Goal: Task Accomplishment & Management: Manage account settings

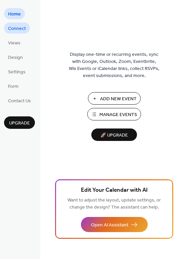
click at [24, 26] on span "Connect" at bounding box center [17, 28] width 18 height 7
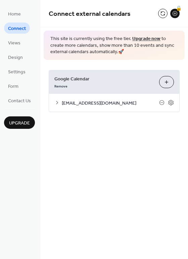
click at [169, 83] on button "Choose Calendars" at bounding box center [166, 82] width 15 height 12
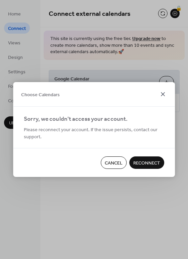
click at [164, 94] on icon at bounding box center [163, 94] width 8 height 8
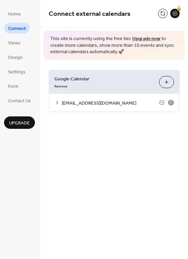
click at [171, 102] on icon at bounding box center [171, 102] width 6 height 6
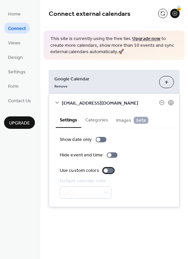
click at [109, 170] on div at bounding box center [108, 170] width 11 height 5
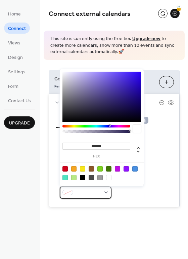
click at [108, 193] on div at bounding box center [86, 192] width 52 height 12
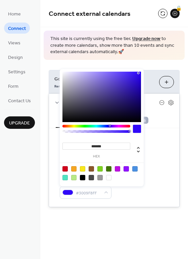
click at [138, 73] on div at bounding box center [101, 97] width 79 height 50
click at [95, 73] on div at bounding box center [101, 97] width 79 height 50
click at [86, 86] on div at bounding box center [101, 97] width 79 height 50
click at [108, 92] on div at bounding box center [101, 97] width 79 height 50
click at [106, 104] on div at bounding box center [101, 97] width 79 height 50
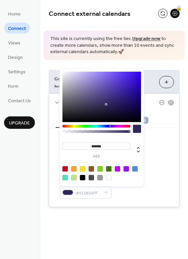
click at [128, 101] on div at bounding box center [101, 97] width 79 height 50
click at [123, 74] on div at bounding box center [101, 97] width 79 height 50
click at [117, 73] on div at bounding box center [101, 97] width 79 height 50
click at [130, 74] on div at bounding box center [101, 97] width 79 height 50
click at [71, 73] on div at bounding box center [101, 97] width 79 height 50
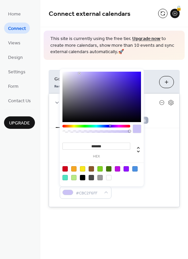
click at [79, 73] on div at bounding box center [101, 97] width 79 height 50
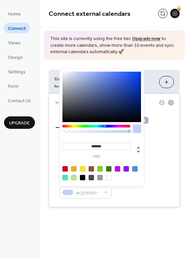
click at [105, 126] on div at bounding box center [96, 126] width 68 height 3
click at [109, 75] on div at bounding box center [101, 97] width 79 height 50
type input "*******"
click at [104, 74] on div at bounding box center [101, 97] width 79 height 50
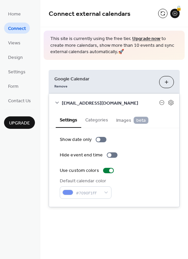
click at [161, 131] on div "Show date only Hide event end time Use custom colors Default calendar color #70…" at bounding box center [114, 167] width 130 height 79
click at [98, 119] on button "Categories" at bounding box center [96, 119] width 31 height 15
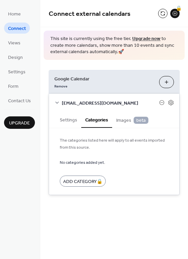
click at [125, 118] on span "Images beta" at bounding box center [132, 120] width 32 height 7
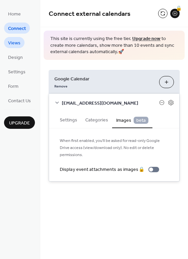
click at [17, 44] on span "Views" at bounding box center [14, 43] width 12 height 7
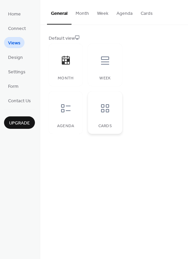
click at [106, 120] on div "Cards" at bounding box center [105, 112] width 34 height 42
click at [66, 66] on div at bounding box center [66, 60] width 20 height 20
click at [71, 119] on div "Agenda" at bounding box center [66, 112] width 34 height 42
click at [65, 71] on div "Month" at bounding box center [66, 65] width 34 height 42
click at [113, 69] on div at bounding box center [105, 60] width 20 height 20
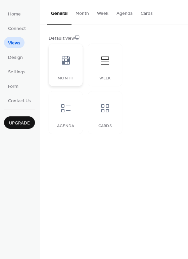
click at [62, 68] on div at bounding box center [66, 60] width 20 height 20
click at [12, 56] on span "Design" at bounding box center [15, 57] width 15 height 7
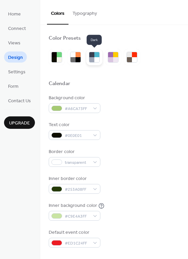
click at [93, 59] on div at bounding box center [91, 59] width 5 height 5
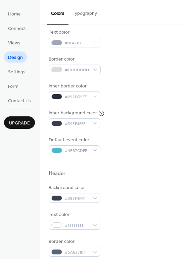
scroll to position [101, 0]
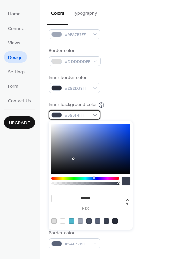
click at [95, 116] on div "#393F4FFF" at bounding box center [75, 115] width 52 height 10
type input "*******"
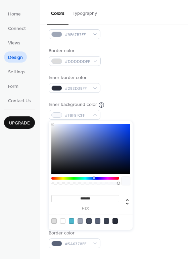
click at [52, 124] on div at bounding box center [90, 149] width 79 height 50
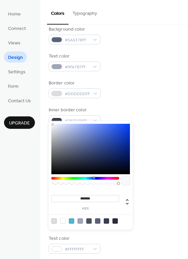
scroll to position [67, 0]
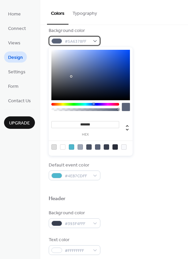
click at [96, 40] on div "#5A6378FF" at bounding box center [75, 41] width 52 height 10
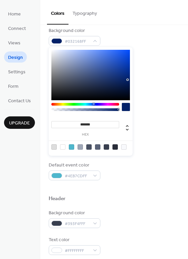
click at [128, 80] on div at bounding box center [90, 75] width 79 height 50
click at [128, 68] on div at bounding box center [90, 75] width 79 height 50
click at [127, 54] on div at bounding box center [90, 75] width 79 height 50
click at [108, 52] on div at bounding box center [90, 75] width 79 height 50
type input "*******"
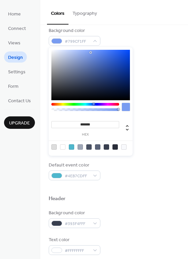
click at [91, 52] on div at bounding box center [90, 75] width 79 height 50
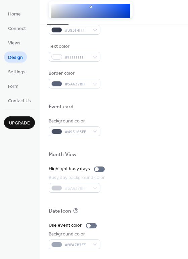
scroll to position [288, 0]
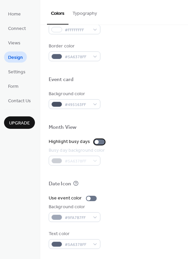
click at [100, 142] on div at bounding box center [99, 141] width 11 height 5
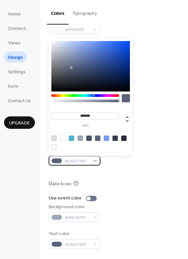
click at [97, 160] on div "#5A6378FF" at bounding box center [75, 161] width 52 height 10
click at [107, 139] on div at bounding box center [106, 137] width 5 height 5
type input "*******"
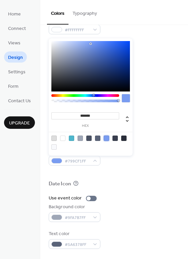
click at [134, 170] on div at bounding box center [114, 172] width 131 height 15
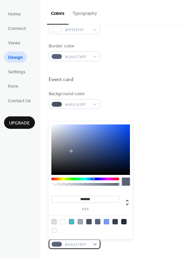
click at [96, 244] on div "#5A6378FF" at bounding box center [75, 244] width 52 height 10
click at [124, 222] on div at bounding box center [123, 221] width 5 height 5
type input "*******"
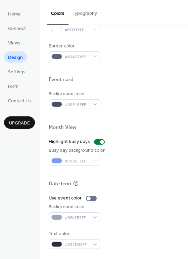
click at [148, 226] on div "Use event color Background color #9FA7B7FF Text color #292D39FF" at bounding box center [114, 222] width 131 height 54
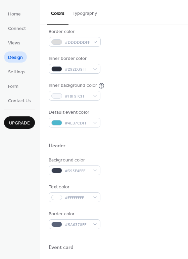
scroll to position [120, 0]
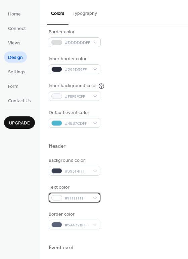
click at [96, 198] on div "#FFFFFFFF" at bounding box center [75, 198] width 52 height 10
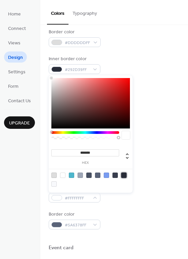
click at [124, 175] on div at bounding box center [123, 174] width 5 height 5
type input "*******"
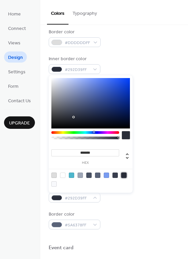
click at [124, 174] on div at bounding box center [123, 174] width 5 height 5
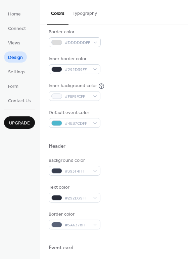
click at [153, 164] on div "Background color #393F4FFF" at bounding box center [114, 166] width 131 height 18
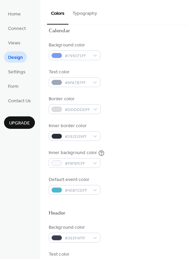
scroll to position [19, 0]
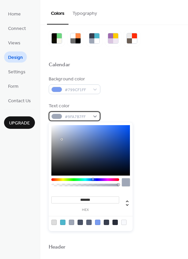
click at [96, 116] on div "#9FA7B7FF" at bounding box center [75, 116] width 52 height 10
type input "*******"
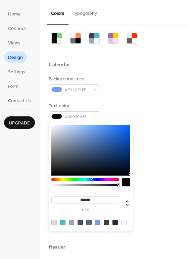
click at [128, 173] on div at bounding box center [90, 150] width 79 height 50
click at [148, 157] on div "Inner border color #292D39FF" at bounding box center [114, 165] width 131 height 18
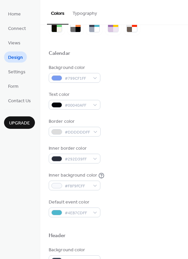
scroll to position [34, 0]
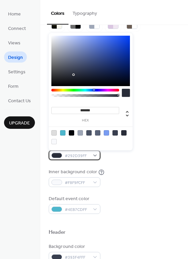
click at [96, 154] on div "#292D39FF" at bounding box center [75, 155] width 52 height 10
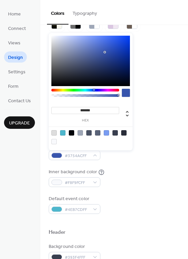
click at [105, 52] on div at bounding box center [90, 61] width 79 height 50
click at [109, 49] on div at bounding box center [90, 61] width 79 height 50
click at [127, 37] on div at bounding box center [90, 61] width 79 height 50
click at [128, 83] on div at bounding box center [90, 61] width 79 height 50
type input "*******"
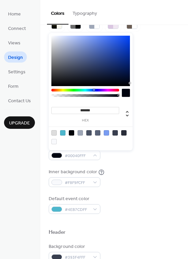
click at [128, 67] on div at bounding box center [90, 61] width 79 height 50
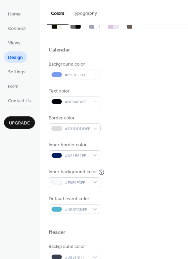
click at [146, 143] on div "Inner border color #021B61FF" at bounding box center [114, 150] width 131 height 18
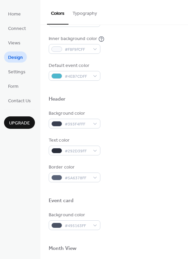
scroll to position [168, 0]
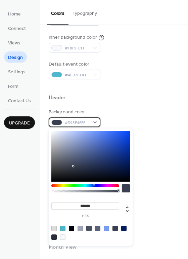
click at [97, 122] on div "#393F4FFF" at bounding box center [75, 122] width 52 height 10
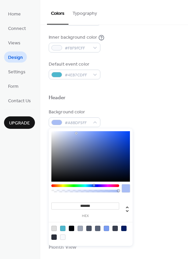
click at [76, 133] on div at bounding box center [90, 156] width 79 height 50
click at [74, 132] on div at bounding box center [90, 156] width 79 height 50
click at [69, 132] on div at bounding box center [90, 156] width 79 height 50
click at [66, 137] on div at bounding box center [90, 156] width 79 height 50
click at [83, 144] on div at bounding box center [90, 156] width 79 height 50
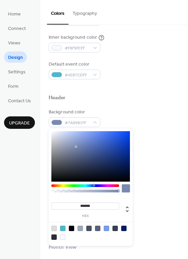
click at [76, 147] on div at bounding box center [90, 156] width 79 height 50
type input "*******"
click at [73, 132] on div at bounding box center [90, 156] width 79 height 50
click at [155, 162] on div "Border color #5A6378FF" at bounding box center [114, 171] width 131 height 18
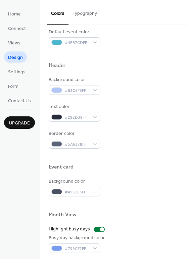
scroll to position [202, 0]
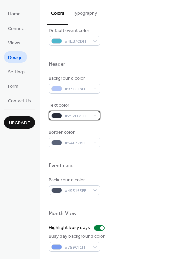
click at [96, 116] on div "#292D39FF" at bounding box center [75, 116] width 52 height 10
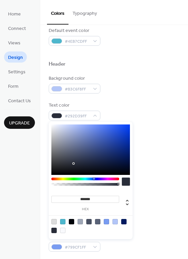
type input "*******"
click at [129, 173] on div at bounding box center [90, 149] width 79 height 50
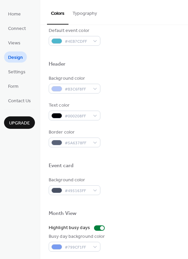
click at [145, 170] on div "Event card" at bounding box center [114, 166] width 131 height 9
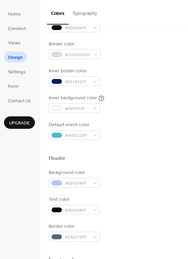
scroll to position [120, 0]
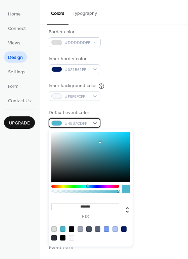
click at [97, 124] on div "#4EB7CDFF" at bounding box center [75, 123] width 52 height 10
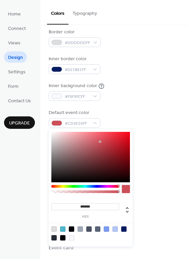
click at [118, 185] on div at bounding box center [85, 186] width 68 height 3
type input "*******"
click at [128, 133] on div at bounding box center [90, 157] width 79 height 50
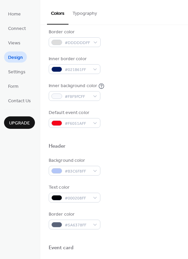
click at [132, 96] on div "Inner background color #F8F9FCFF" at bounding box center [114, 91] width 131 height 18
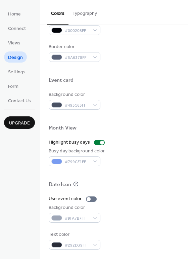
scroll to position [288, 0]
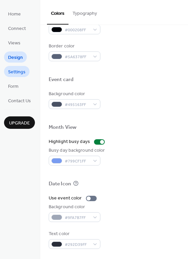
click at [21, 73] on span "Settings" at bounding box center [16, 72] width 17 height 7
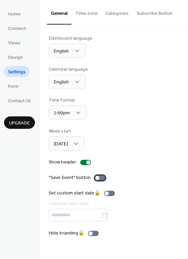
click at [101, 177] on div at bounding box center [100, 177] width 11 height 5
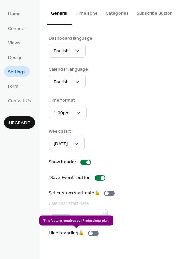
click at [96, 233] on div "Hide branding 🔒" at bounding box center [75, 232] width 53 height 7
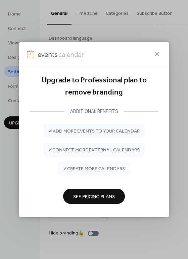
click at [94, 195] on span "See Pricing Plans" at bounding box center [94, 196] width 42 height 7
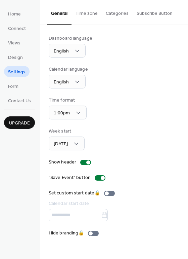
click at [92, 12] on button "Time zone" at bounding box center [87, 12] width 30 height 24
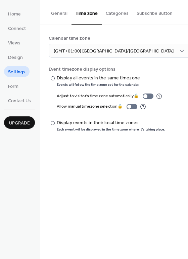
click at [117, 14] on button "Categories" at bounding box center [117, 12] width 31 height 24
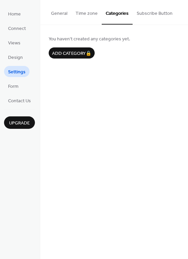
click at [146, 13] on button "Subscribe Button" at bounding box center [155, 12] width 44 height 24
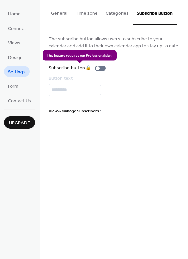
click at [104, 69] on div "Subscribe button 🔒" at bounding box center [79, 68] width 60 height 7
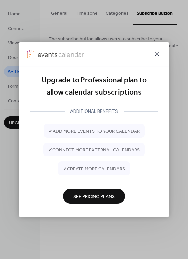
click at [158, 54] on icon at bounding box center [157, 54] width 8 height 8
